Goal: Task Accomplishment & Management: Use online tool/utility

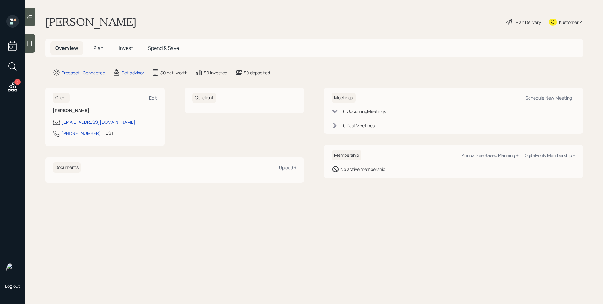
click at [14, 92] on icon at bounding box center [12, 86] width 11 height 11
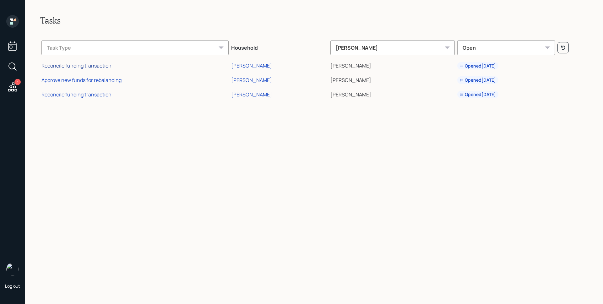
click at [71, 69] on div "Reconcile funding transaction" at bounding box center [76, 65] width 70 height 7
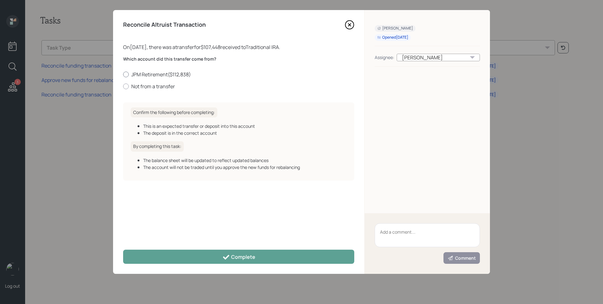
click at [126, 75] on div at bounding box center [126, 75] width 6 height 6
click at [123, 74] on input "JPM Retirement ( $112,838 )" at bounding box center [123, 74] width 0 height 0
radio input "true"
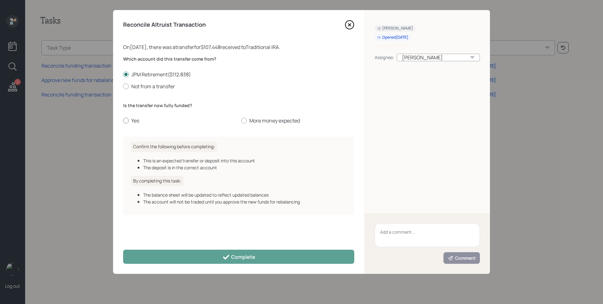
click at [127, 123] on div at bounding box center [126, 121] width 6 height 6
click at [123, 121] on input "Yes" at bounding box center [123, 121] width 0 height 0
radio input "true"
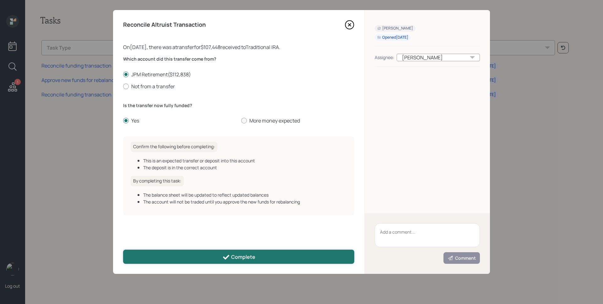
click at [246, 263] on button "Complete" at bounding box center [238, 257] width 231 height 14
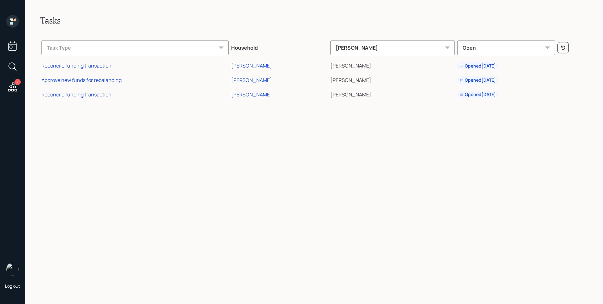
click at [101, 98] on td "Reconcile funding transaction" at bounding box center [135, 93] width 190 height 14
click at [96, 95] on div "Reconcile funding transaction" at bounding box center [76, 94] width 70 height 7
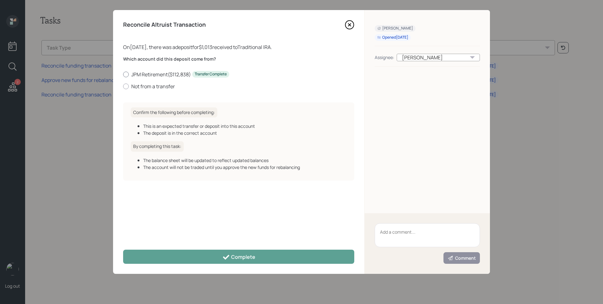
click at [148, 75] on label "JPM Retirement ( $112,838 ) Transfer Complete" at bounding box center [238, 74] width 231 height 7
click at [123, 74] on input "JPM Retirement ( $112,838 ) Transfer Complete" at bounding box center [123, 74] width 0 height 0
radio input "true"
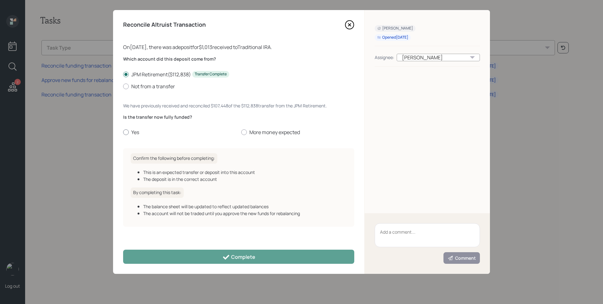
click at [140, 130] on label "Yes" at bounding box center [179, 132] width 113 height 7
click at [123, 132] on input "Yes" at bounding box center [123, 132] width 0 height 0
radio input "true"
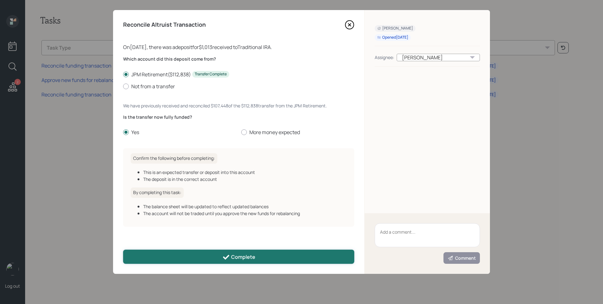
click at [214, 257] on button "Complete" at bounding box center [238, 257] width 231 height 14
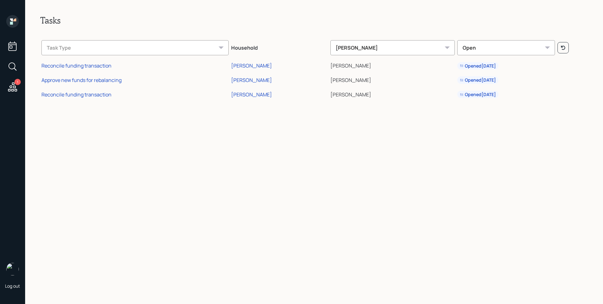
drag, startPoint x: 72, startPoint y: 79, endPoint x: 84, endPoint y: 88, distance: 14.8
click at [72, 80] on div "Approve new funds for rebalancing" at bounding box center [81, 80] width 80 height 7
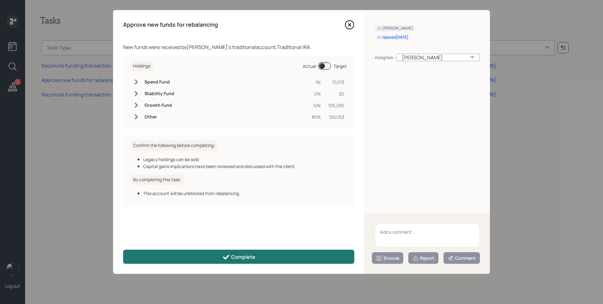
click at [250, 249] on div "Approve new funds for rebalancing New funds were received by [PERSON_NAME] 's t…" at bounding box center [238, 142] width 251 height 264
click at [250, 252] on button "Complete" at bounding box center [238, 257] width 231 height 14
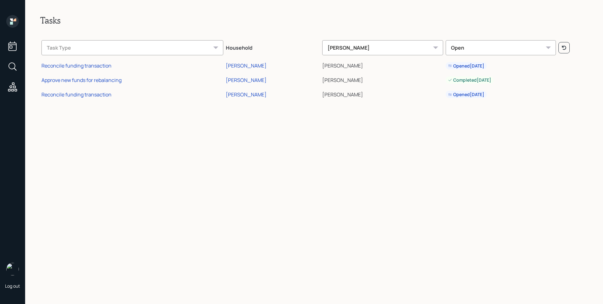
click at [14, 21] on icon at bounding box center [12, 21] width 13 height 13
